Goal: Task Accomplishment & Management: Manage account settings

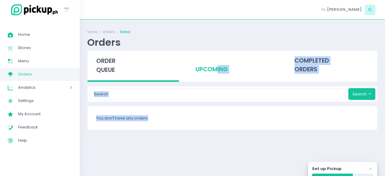
drag, startPoint x: 0, startPoint y: 0, endPoint x: 211, endPoint y: 71, distance: 222.8
click at [211, 71] on div "Sarsa Orders Sarsa Orders order queue upcoming completed orders Search You don'…" at bounding box center [232, 97] width 305 height 141
click at [211, 71] on div "upcoming" at bounding box center [231, 65] width 91 height 29
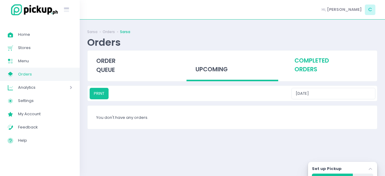
click at [309, 62] on div "completed orders" at bounding box center [331, 65] width 91 height 29
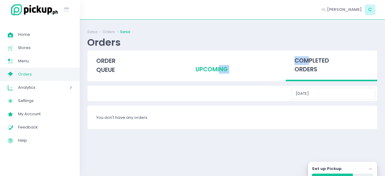
drag, startPoint x: 309, startPoint y: 62, endPoint x: 215, endPoint y: 75, distance: 95.3
click at [215, 75] on div "order queue upcoming completed orders" at bounding box center [232, 66] width 297 height 31
click at [215, 75] on div "upcoming" at bounding box center [231, 65] width 91 height 29
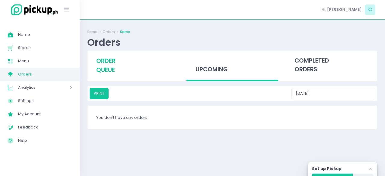
click at [99, 67] on span "order queue" at bounding box center [105, 65] width 19 height 17
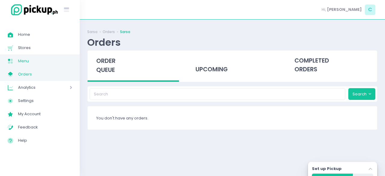
click at [58, 55] on link "Menu Created with Sketch. Menu" at bounding box center [40, 60] width 80 height 13
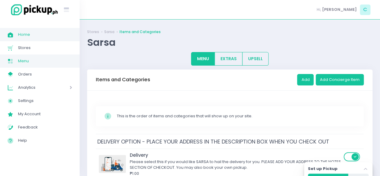
click at [51, 35] on span "Home" at bounding box center [45, 35] width 54 height 8
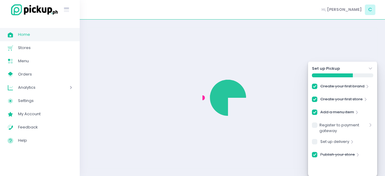
checkbox input "true"
